Goal: Entertainment & Leisure: Browse casually

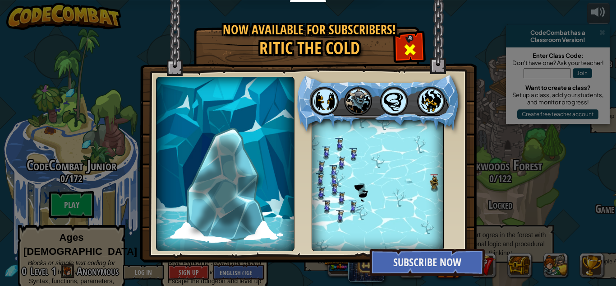
click at [414, 61] on div at bounding box center [410, 48] width 28 height 28
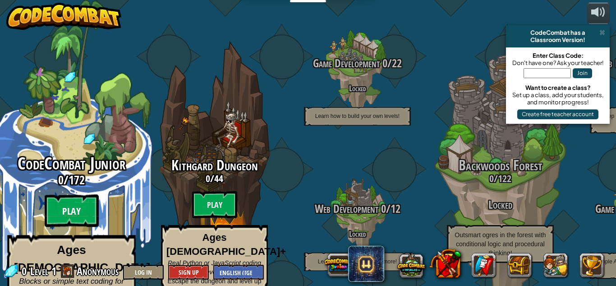
click at [67, 201] on btn "Play" at bounding box center [72, 210] width 54 height 32
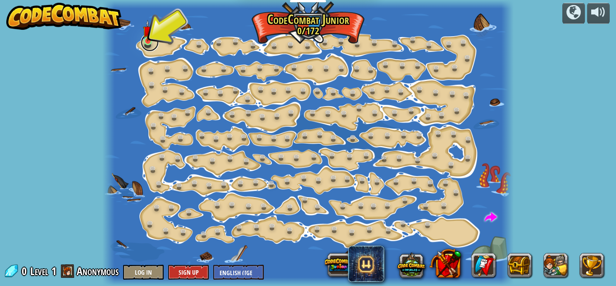
click at [142, 39] on link at bounding box center [150, 42] width 18 height 18
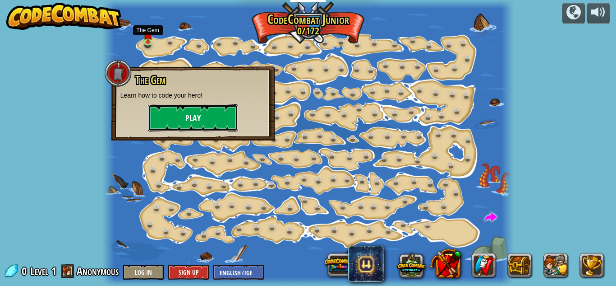
click at [202, 123] on button "Play" at bounding box center [193, 117] width 90 height 27
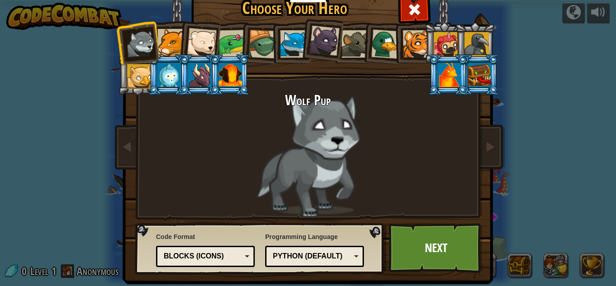
click at [138, 78] on div at bounding box center [139, 76] width 24 height 24
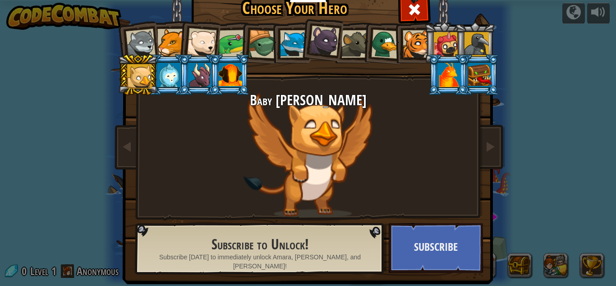
click at [143, 38] on div at bounding box center [141, 44] width 30 height 30
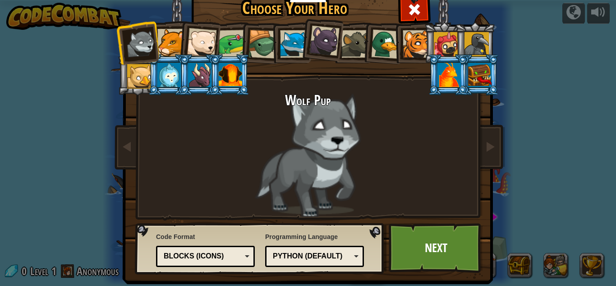
click at [175, 41] on div at bounding box center [171, 43] width 28 height 28
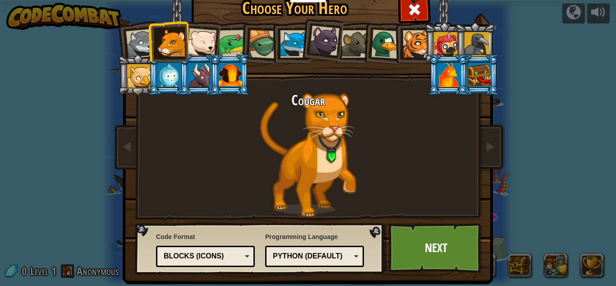
click at [199, 35] on div at bounding box center [202, 43] width 30 height 30
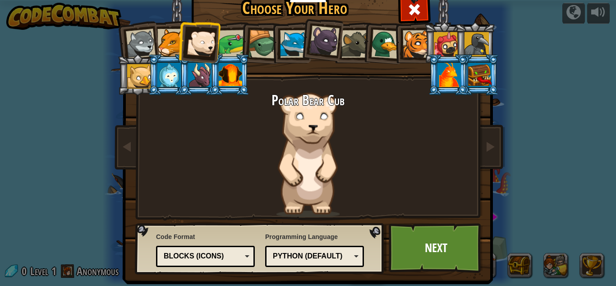
click at [230, 47] on div at bounding box center [233, 44] width 28 height 28
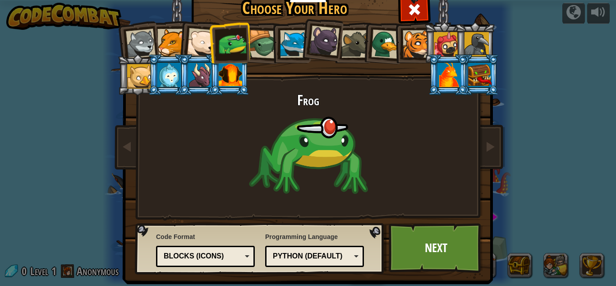
click at [260, 49] on div at bounding box center [263, 44] width 29 height 29
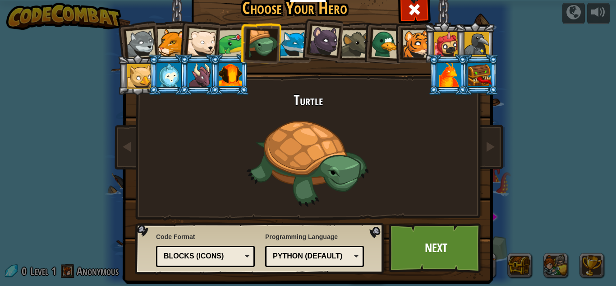
click at [328, 44] on div at bounding box center [324, 41] width 30 height 30
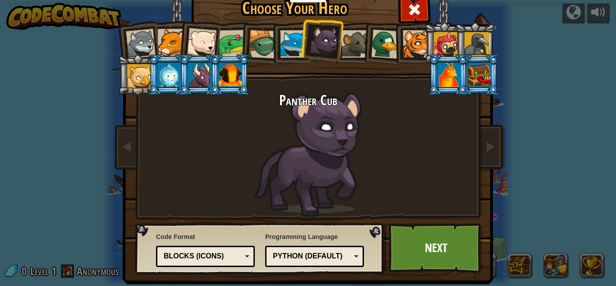
click at [302, 44] on li at bounding box center [321, 39] width 45 height 45
click at [283, 50] on div at bounding box center [294, 44] width 28 height 28
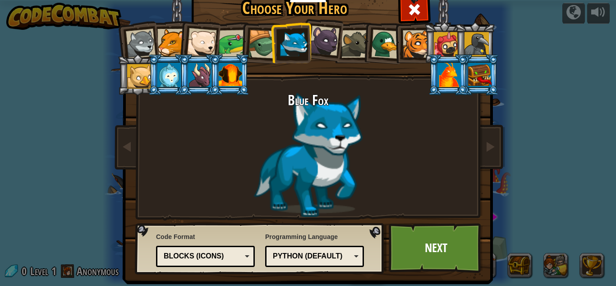
click at [364, 41] on li at bounding box center [382, 43] width 43 height 44
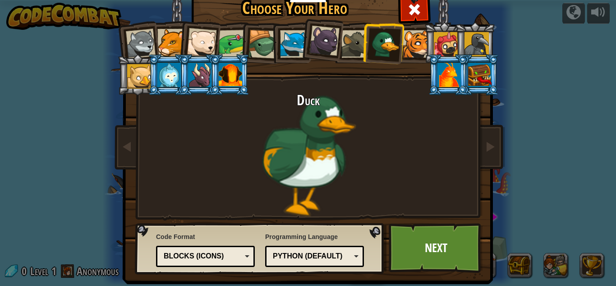
click at [356, 48] on div at bounding box center [355, 44] width 28 height 28
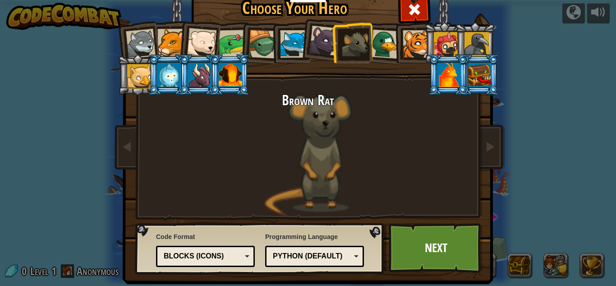
click at [416, 45] on div at bounding box center [417, 44] width 28 height 28
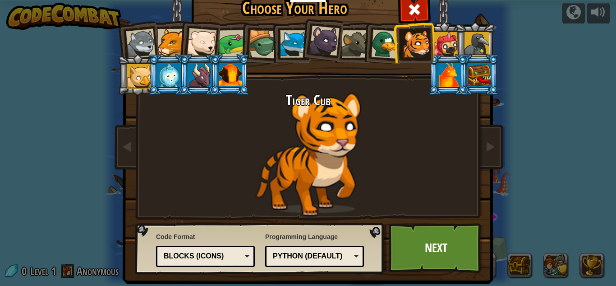
click at [387, 53] on div at bounding box center [385, 43] width 29 height 29
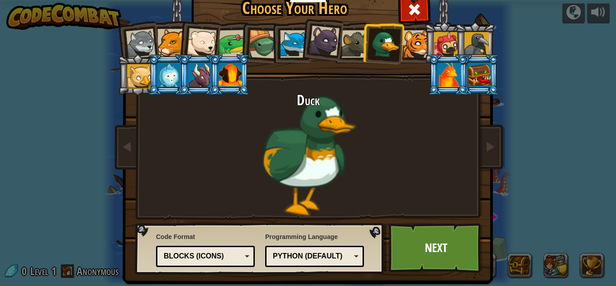
click at [151, 46] on div at bounding box center [141, 44] width 30 height 30
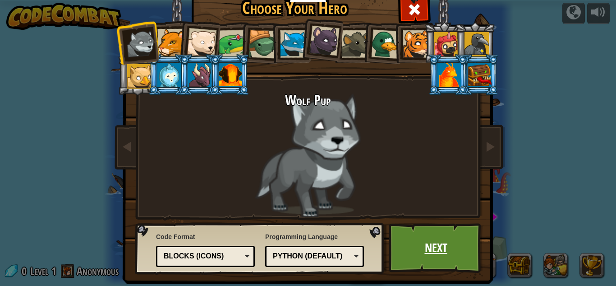
click at [441, 241] on link "Next" at bounding box center [436, 248] width 94 height 50
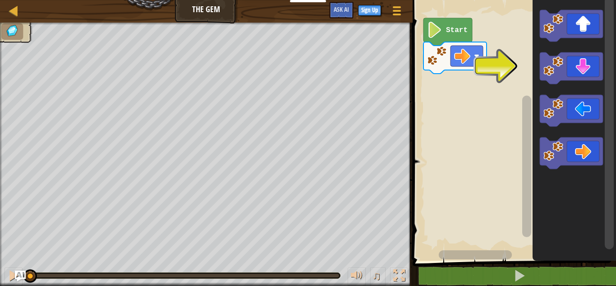
click at [585, 151] on icon "Blockly Workspace" at bounding box center [571, 153] width 63 height 32
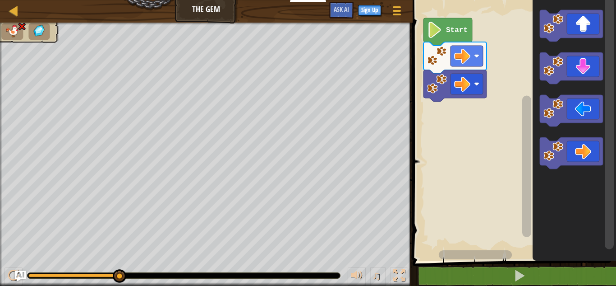
click at [463, 87] on image "Blockly Workspace" at bounding box center [462, 84] width 16 height 16
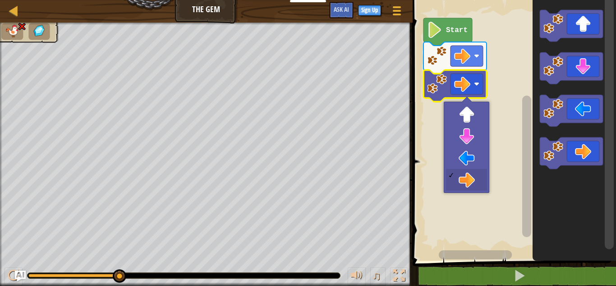
click at [462, 19] on icon "Blockly Workspace" at bounding box center [448, 32] width 49 height 28
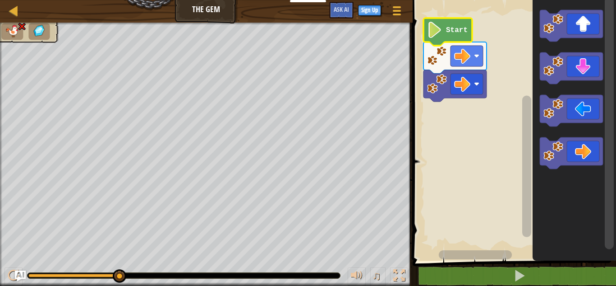
click at [463, 29] on text "Start" at bounding box center [457, 30] width 22 height 8
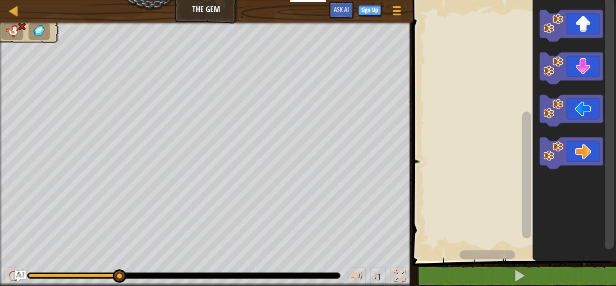
click at [580, 145] on icon "Blockly Workspace" at bounding box center [571, 153] width 63 height 32
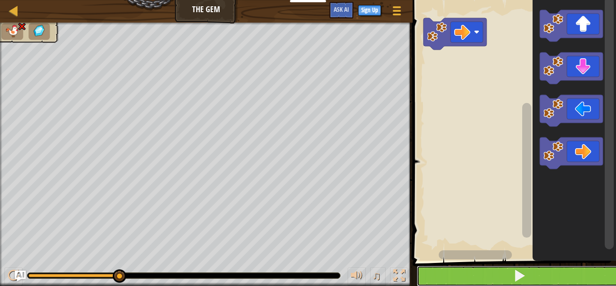
click at [519, 269] on span at bounding box center [519, 275] width 13 height 13
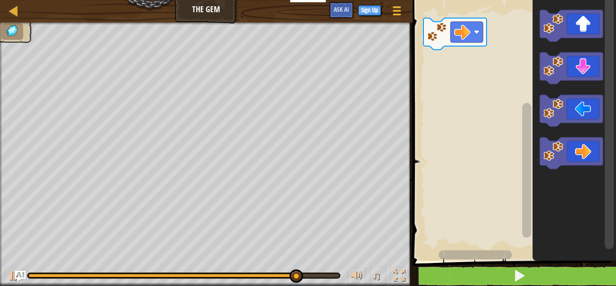
click at [583, 63] on icon "Blockly Workspace" at bounding box center [571, 68] width 63 height 32
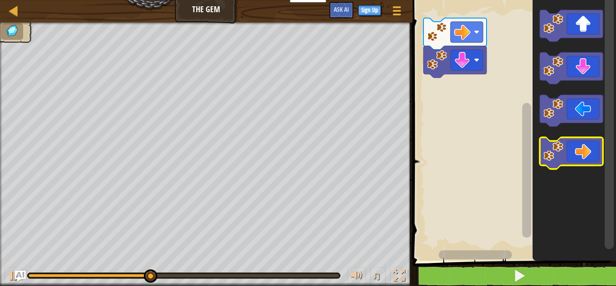
click at [585, 152] on icon "Blockly Workspace" at bounding box center [571, 153] width 63 height 32
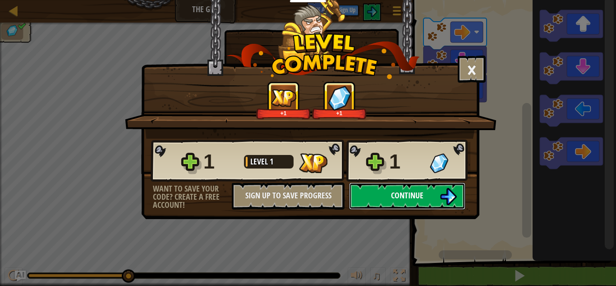
click at [430, 202] on button "Continue" at bounding box center [407, 195] width 116 height 27
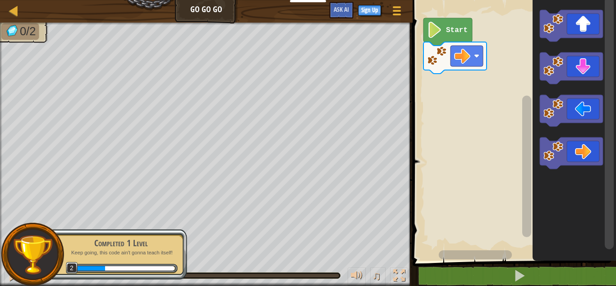
click at [453, 26] on text "Start" at bounding box center [457, 30] width 22 height 8
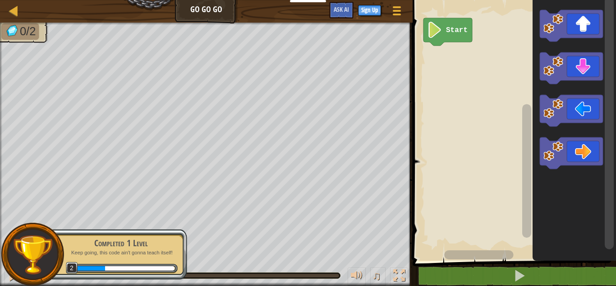
click at [583, 151] on icon "Blockly Workspace" at bounding box center [571, 153] width 63 height 32
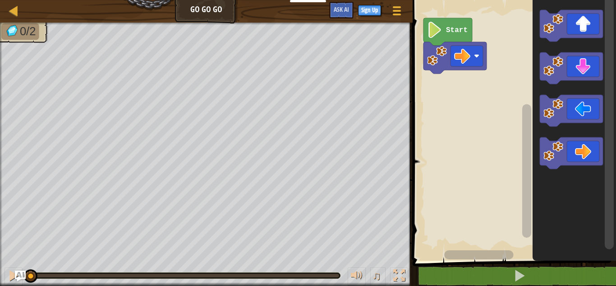
click at [581, 27] on icon "Blockly Workspace" at bounding box center [571, 26] width 63 height 32
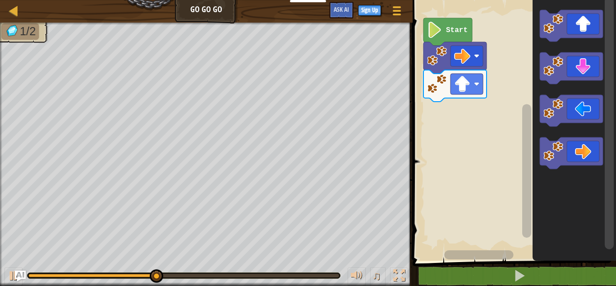
click at [581, 156] on icon "Blockly Workspace" at bounding box center [571, 153] width 63 height 32
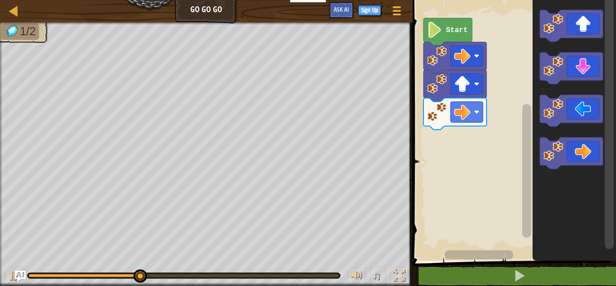
click at [594, 147] on icon "Blockly Workspace" at bounding box center [571, 153] width 63 height 32
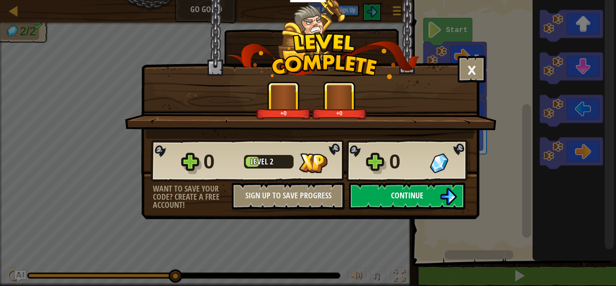
click at [437, 198] on button "Continue" at bounding box center [407, 195] width 116 height 27
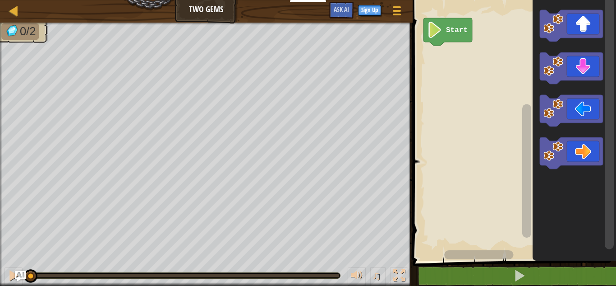
click at [576, 157] on icon "Blockly Workspace" at bounding box center [571, 153] width 63 height 32
click at [446, 32] on text "Start" at bounding box center [457, 30] width 22 height 8
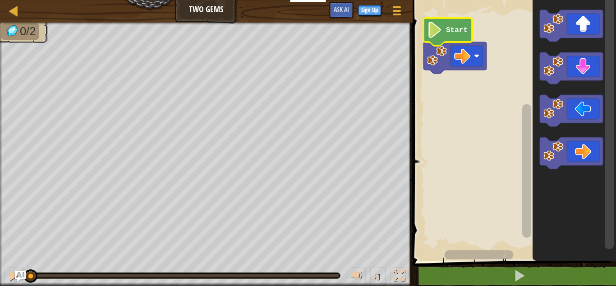
click at [474, 62] on rect "Blockly Workspace" at bounding box center [467, 56] width 32 height 21
click at [480, 225] on rect "Blockly Workspace" at bounding box center [513, 127] width 206 height 265
click at [579, 157] on icon "Blockly Workspace" at bounding box center [571, 153] width 63 height 32
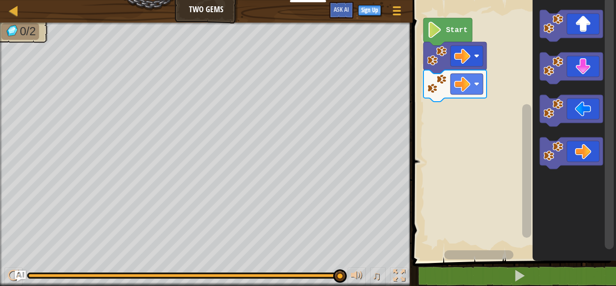
click at [582, 155] on icon "Blockly Workspace" at bounding box center [571, 153] width 63 height 32
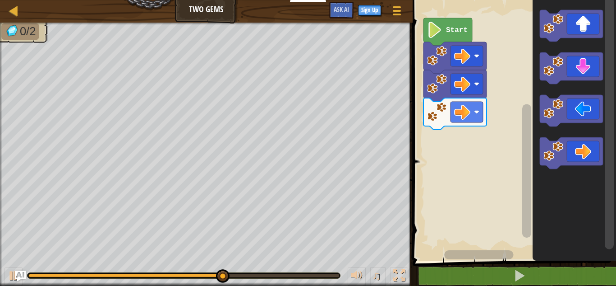
click at [593, 63] on icon "Blockly Workspace" at bounding box center [571, 68] width 63 height 32
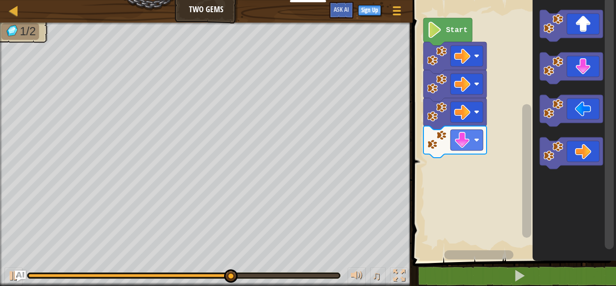
click at [583, 28] on icon "Blockly Workspace" at bounding box center [571, 26] width 63 height 32
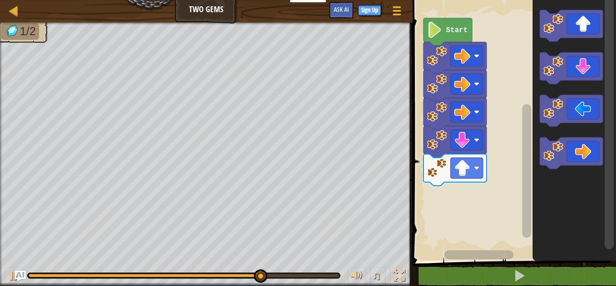
click at [599, 26] on icon "Blockly Workspace" at bounding box center [571, 26] width 63 height 32
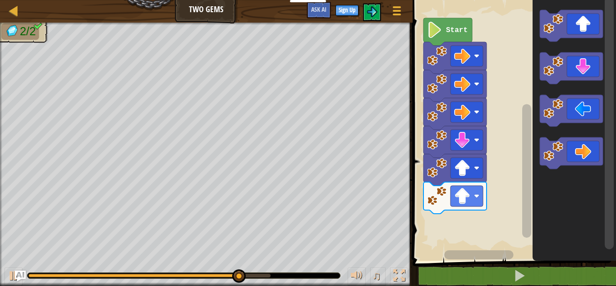
click at [583, 14] on icon "Blockly Workspace" at bounding box center [571, 26] width 63 height 32
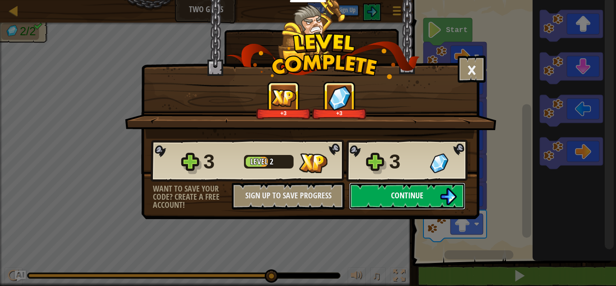
click at [415, 196] on span "Continue" at bounding box center [407, 194] width 32 height 11
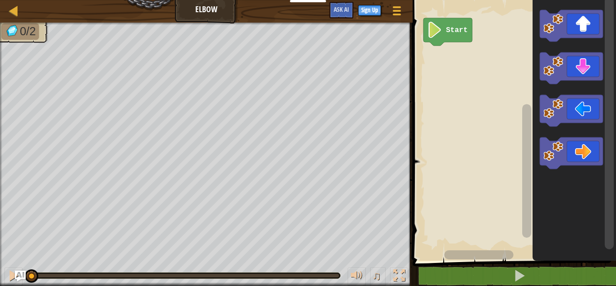
click at [585, 64] on icon "Blockly Workspace" at bounding box center [571, 68] width 63 height 32
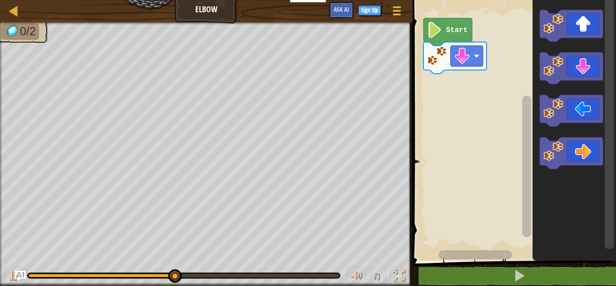
click at [588, 68] on icon "Blockly Workspace" at bounding box center [571, 68] width 63 height 32
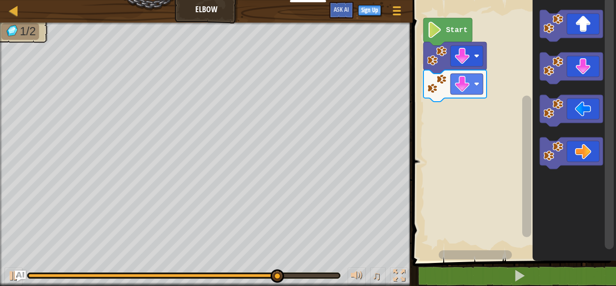
click at [575, 110] on icon "Blockly Workspace" at bounding box center [571, 111] width 63 height 32
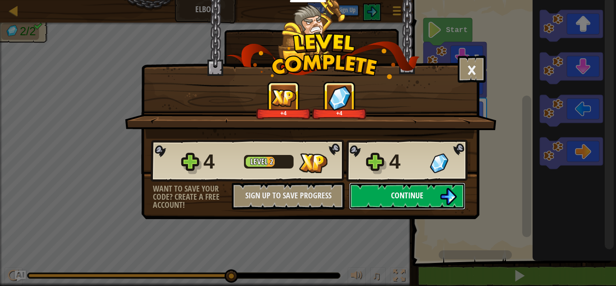
click at [419, 197] on span "Continue" at bounding box center [407, 194] width 32 height 11
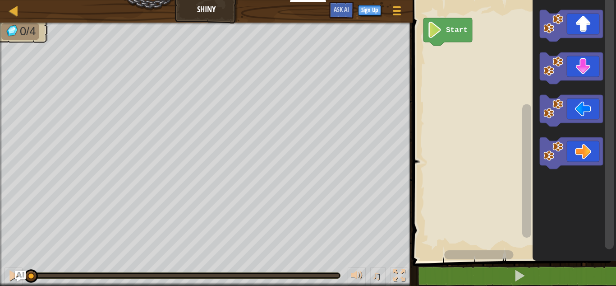
click at [579, 115] on icon "Blockly Workspace" at bounding box center [571, 111] width 63 height 32
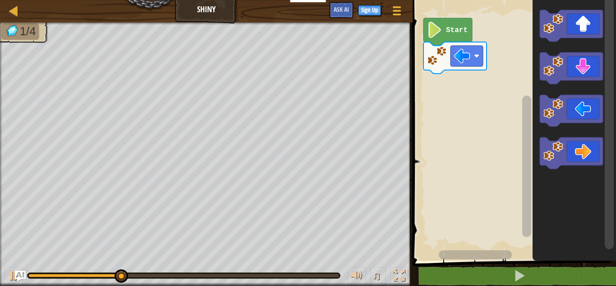
click at [584, 116] on icon "Blockly Workspace" at bounding box center [571, 111] width 63 height 32
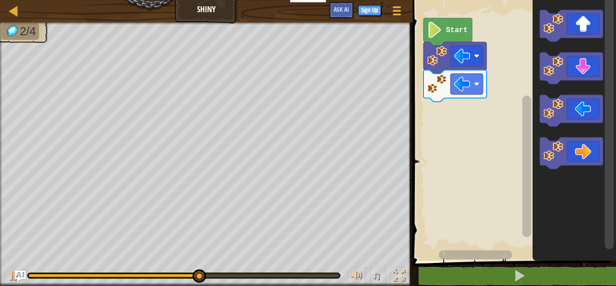
click at [586, 65] on icon "Blockly Workspace" at bounding box center [571, 68] width 63 height 32
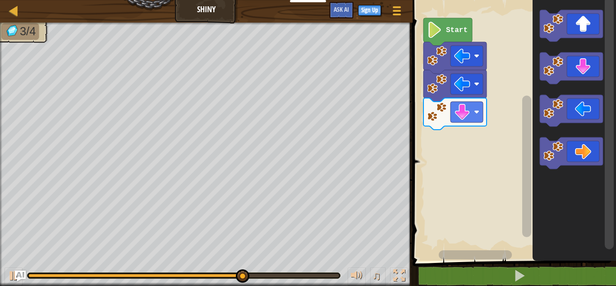
click at [593, 154] on icon "Blockly Workspace" at bounding box center [571, 153] width 63 height 32
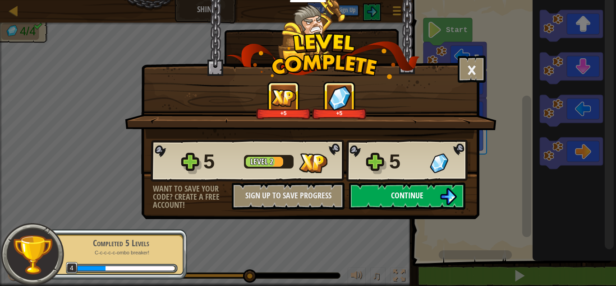
click at [431, 193] on button "Continue" at bounding box center [407, 195] width 116 height 27
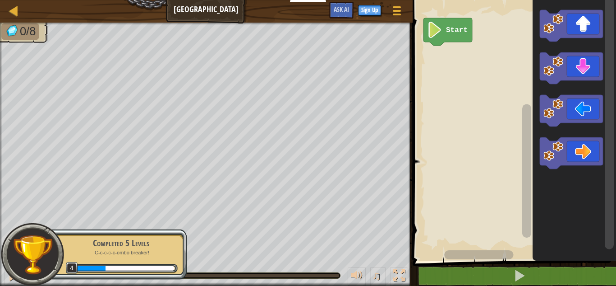
click at [590, 155] on icon "Blockly Workspace" at bounding box center [571, 153] width 63 height 32
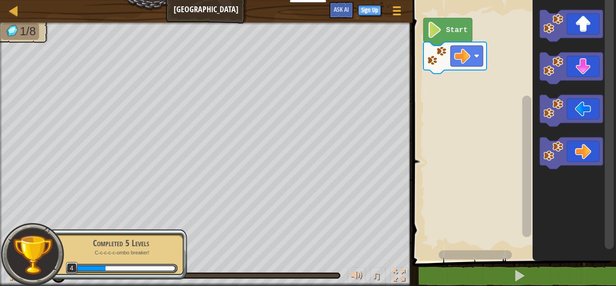
click at [589, 28] on icon "Blockly Workspace" at bounding box center [571, 26] width 63 height 32
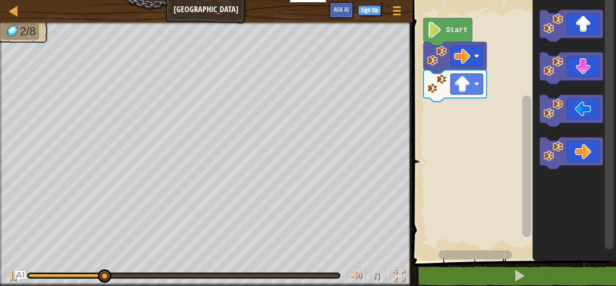
click at [575, 109] on icon "Blockly Workspace" at bounding box center [571, 111] width 63 height 32
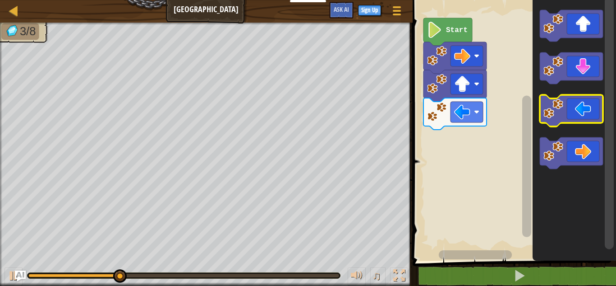
click at [582, 109] on icon "Blockly Workspace" at bounding box center [571, 111] width 63 height 32
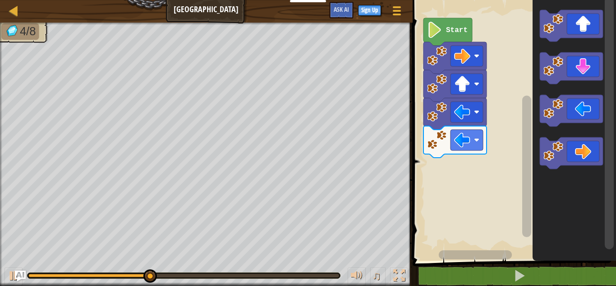
click at [583, 68] on icon "Blockly Workspace" at bounding box center [571, 68] width 63 height 32
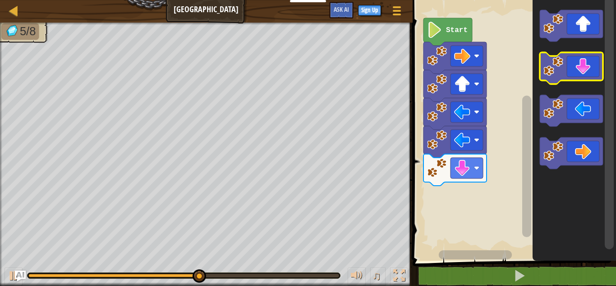
click at [591, 63] on icon "Blockly Workspace" at bounding box center [571, 68] width 63 height 32
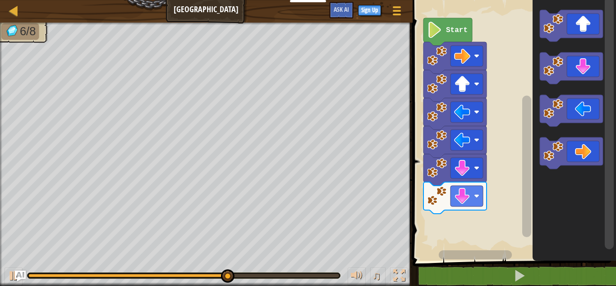
click at [590, 151] on icon "Blockly Workspace" at bounding box center [571, 153] width 63 height 32
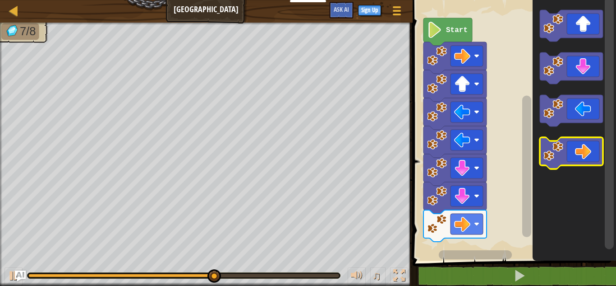
click at [594, 147] on icon "Blockly Workspace" at bounding box center [571, 153] width 63 height 32
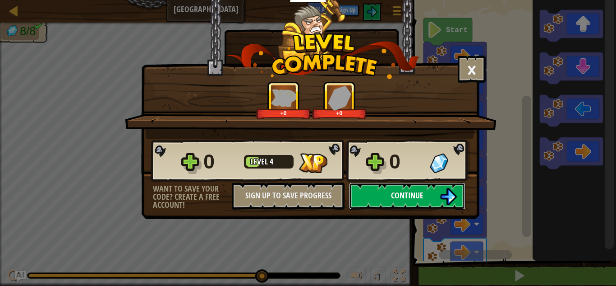
click at [406, 208] on button "Continue" at bounding box center [407, 195] width 116 height 27
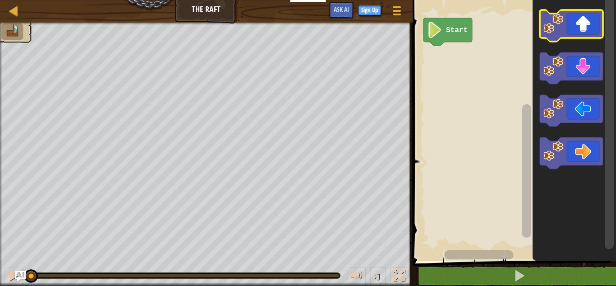
click at [588, 28] on icon "Blockly Workspace" at bounding box center [571, 26] width 63 height 32
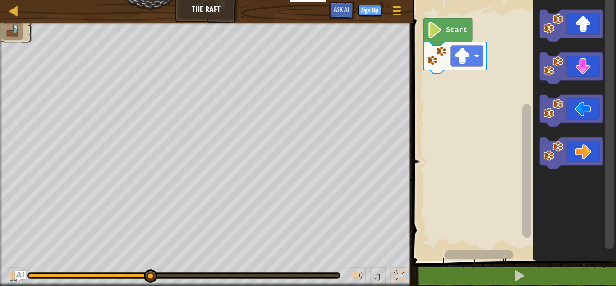
click at [591, 157] on icon "Blockly Workspace" at bounding box center [571, 153] width 63 height 32
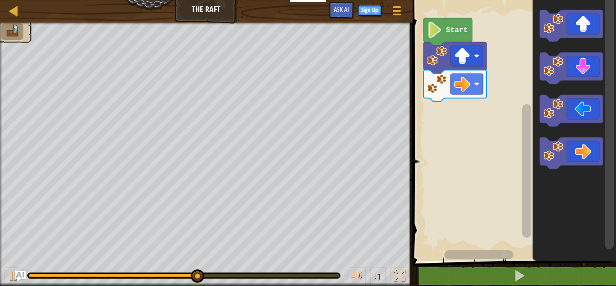
click at [596, 154] on icon "Blockly Workspace" at bounding box center [571, 153] width 63 height 32
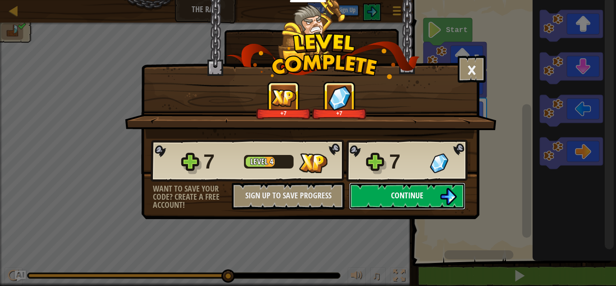
click at [442, 193] on img at bounding box center [448, 196] width 17 height 17
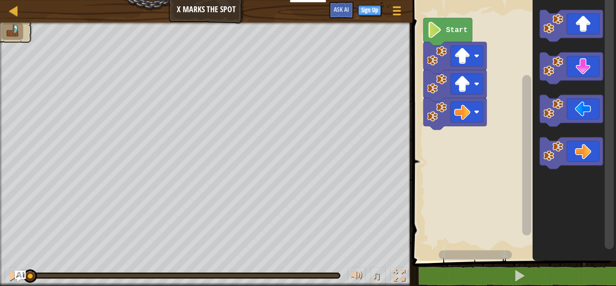
click at [595, 28] on icon "Blockly Workspace" at bounding box center [571, 26] width 63 height 32
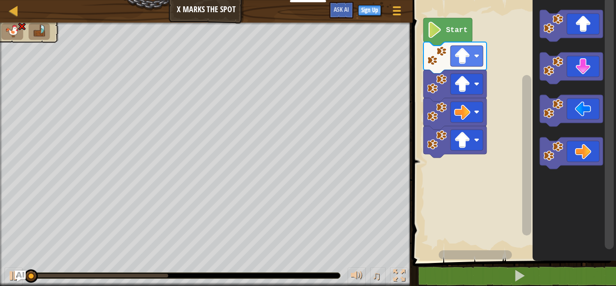
click at [596, 28] on icon "Blockly Workspace" at bounding box center [571, 26] width 63 height 32
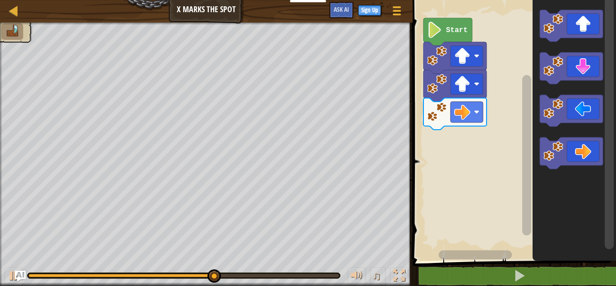
click at [575, 156] on icon "Blockly Workspace" at bounding box center [571, 153] width 63 height 32
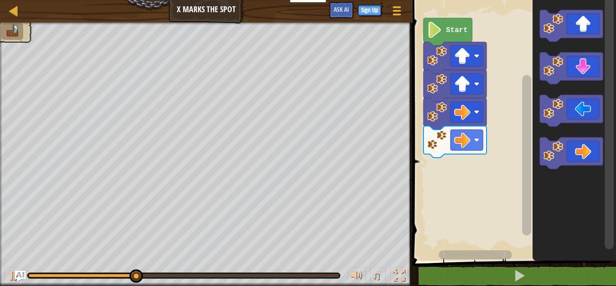
click at [580, 152] on icon "Blockly Workspace" at bounding box center [571, 153] width 63 height 32
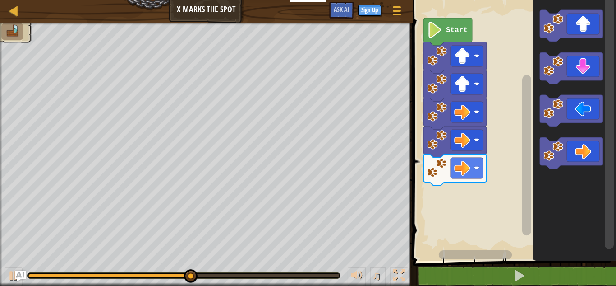
click at [594, 60] on icon "Blockly Workspace" at bounding box center [571, 68] width 63 height 32
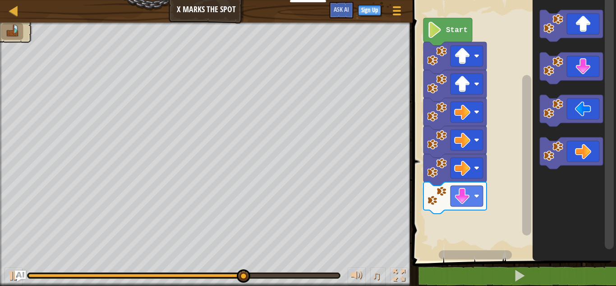
click at [584, 65] on icon "Blockly Workspace" at bounding box center [571, 68] width 63 height 32
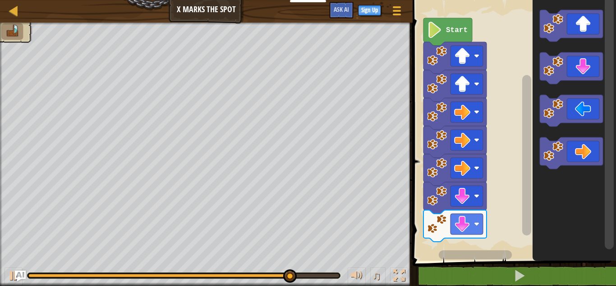
click at [588, 111] on icon "Blockly Workspace" at bounding box center [571, 111] width 63 height 32
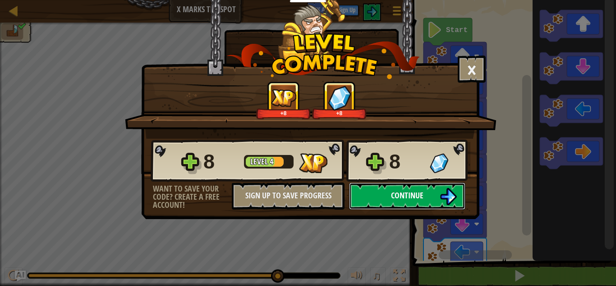
click at [414, 205] on button "Continue" at bounding box center [407, 195] width 116 height 27
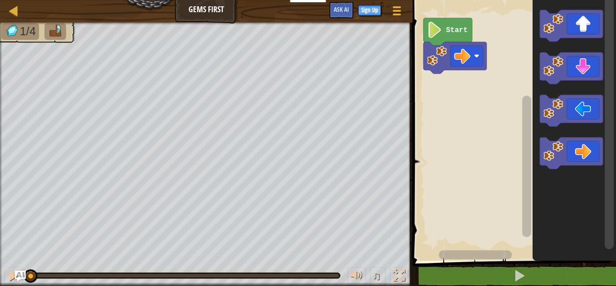
click at [587, 151] on icon "Blockly Workspace" at bounding box center [571, 153] width 63 height 32
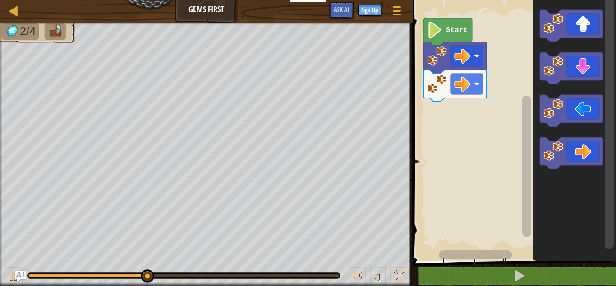
click at [584, 65] on icon "Blockly Workspace" at bounding box center [571, 68] width 63 height 32
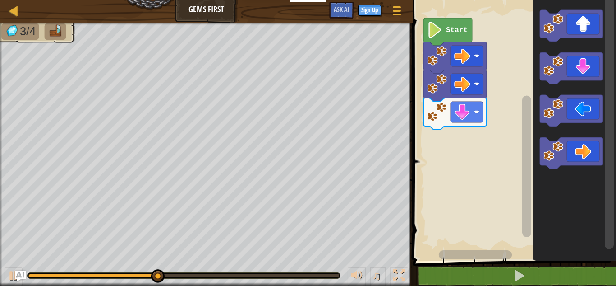
click at [584, 19] on icon "Blockly Workspace" at bounding box center [571, 26] width 63 height 32
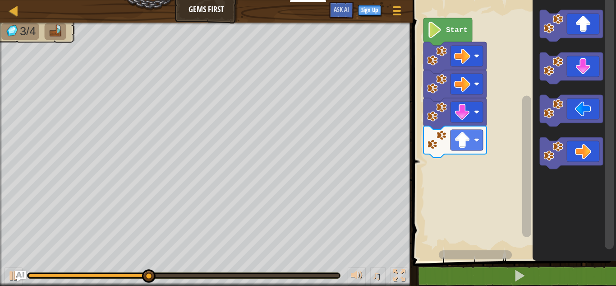
click at [590, 23] on icon "Blockly Workspace" at bounding box center [571, 26] width 63 height 32
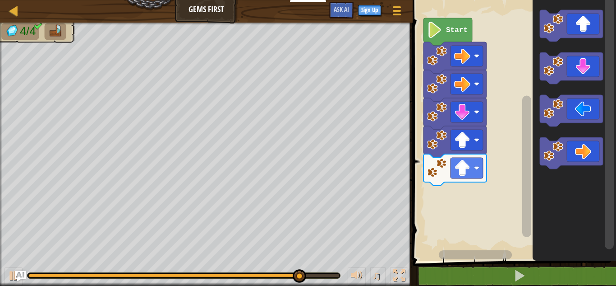
click at [586, 69] on icon "Blockly Workspace" at bounding box center [571, 68] width 63 height 32
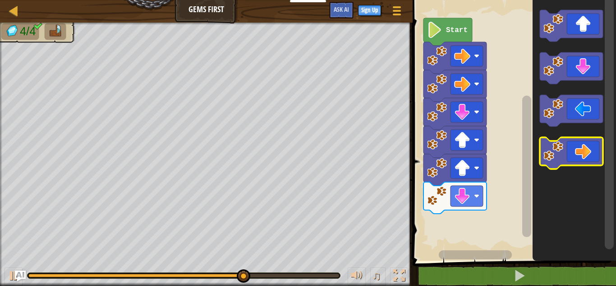
click at [593, 152] on icon "Blockly Workspace" at bounding box center [571, 153] width 63 height 32
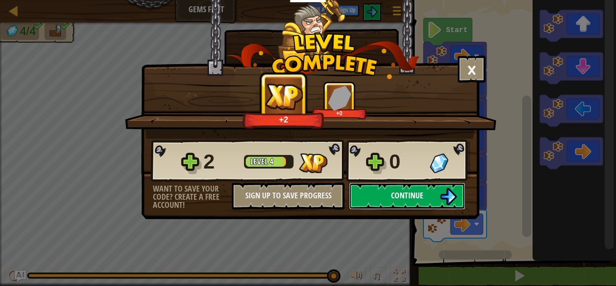
click at [452, 200] on img at bounding box center [448, 196] width 17 height 17
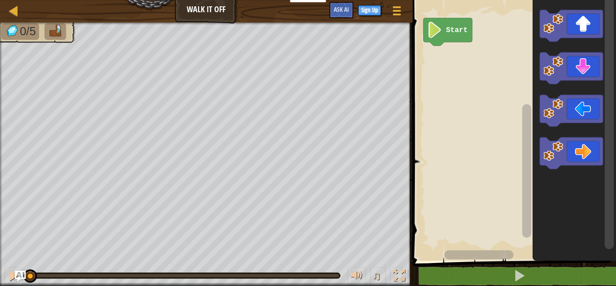
click at [583, 26] on icon "Blockly Workspace" at bounding box center [571, 26] width 63 height 32
click at [585, 26] on icon "Blockly Workspace" at bounding box center [571, 26] width 63 height 32
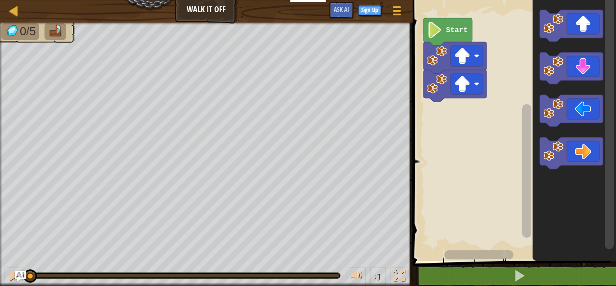
click at [584, 28] on icon "Blockly Workspace" at bounding box center [571, 26] width 63 height 32
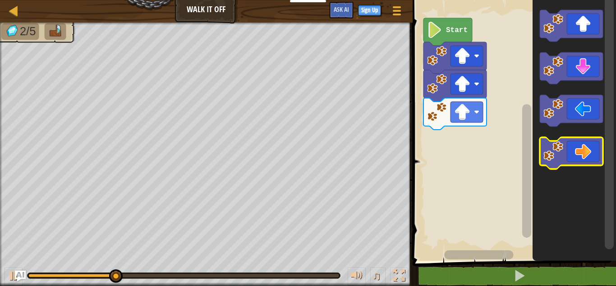
click at [591, 156] on icon "Blockly Workspace" at bounding box center [571, 153] width 63 height 32
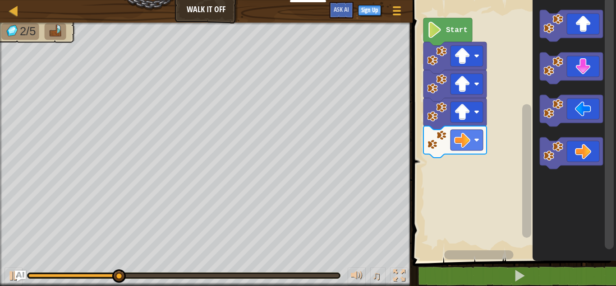
click at [591, 155] on icon "Blockly Workspace" at bounding box center [571, 153] width 63 height 32
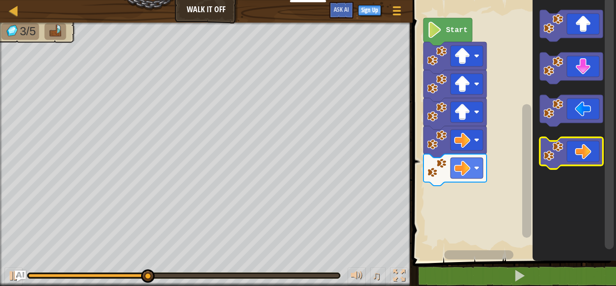
click at [589, 155] on icon "Blockly Workspace" at bounding box center [571, 153] width 63 height 32
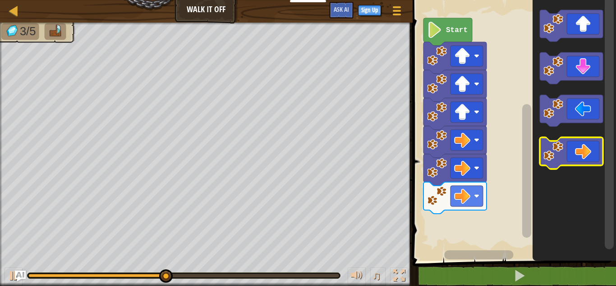
click at [586, 153] on icon "Blockly Workspace" at bounding box center [571, 153] width 63 height 32
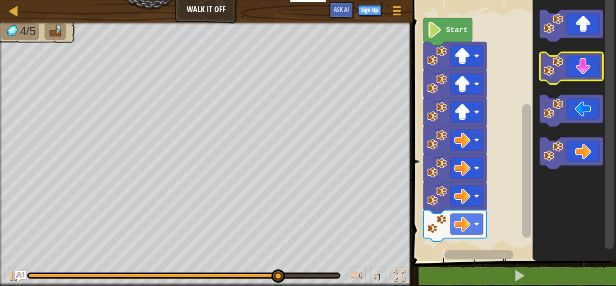
click at [583, 74] on icon "Blockly Workspace" at bounding box center [571, 68] width 63 height 32
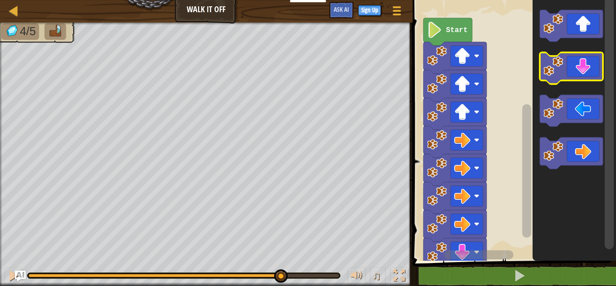
click at [585, 77] on icon "Blockly Workspace" at bounding box center [571, 68] width 63 height 32
click at [584, 76] on icon "Blockly Workspace" at bounding box center [571, 68] width 63 height 32
click at [586, 73] on icon "Blockly Workspace" at bounding box center [571, 68] width 63 height 32
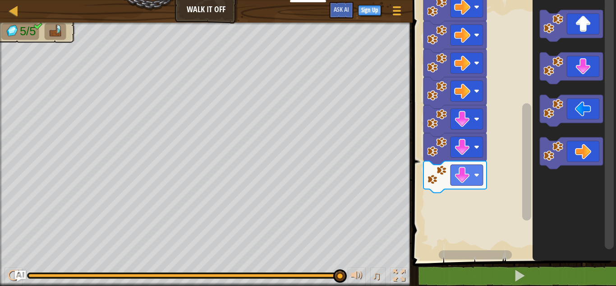
click at [576, 109] on icon "Blockly Workspace" at bounding box center [571, 111] width 63 height 32
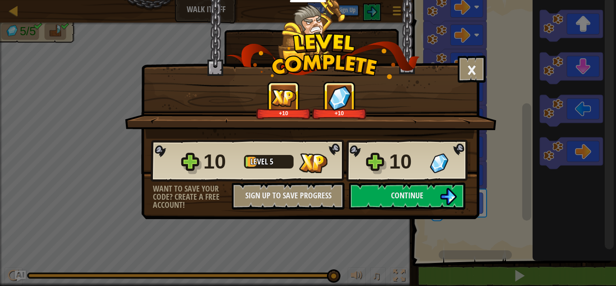
click at [378, 161] on div "10 Level 5 10" at bounding box center [311, 160] width 320 height 43
click at [382, 165] on div "10 Level 5 10" at bounding box center [311, 160] width 320 height 43
click at [377, 164] on div "10 Level 5 10" at bounding box center [311, 160] width 320 height 43
click at [380, 161] on div "10 Level 5 10" at bounding box center [311, 160] width 320 height 43
click at [188, 159] on div "10 Level 5 10" at bounding box center [311, 160] width 320 height 43
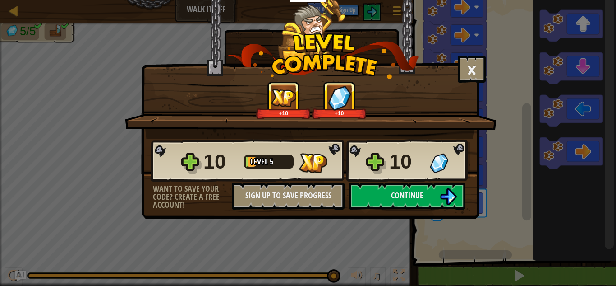
click at [196, 165] on div "10 Level 5 10" at bounding box center [311, 160] width 320 height 43
click at [193, 155] on div "10 Level 5 10" at bounding box center [311, 160] width 320 height 43
click at [478, 71] on button "×" at bounding box center [472, 68] width 28 height 27
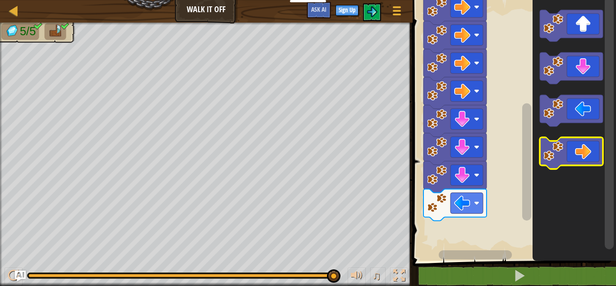
click at [575, 146] on icon "Blockly Workspace" at bounding box center [571, 153] width 63 height 32
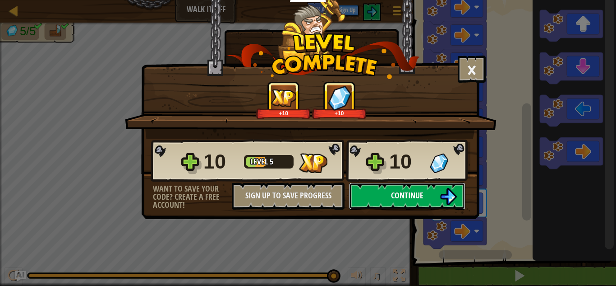
click at [437, 202] on button "Continue" at bounding box center [407, 195] width 116 height 27
